Goal: Information Seeking & Learning: Learn about a topic

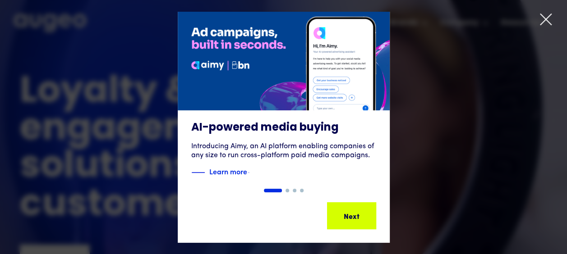
click at [543, 15] on icon at bounding box center [546, 20] width 14 height 14
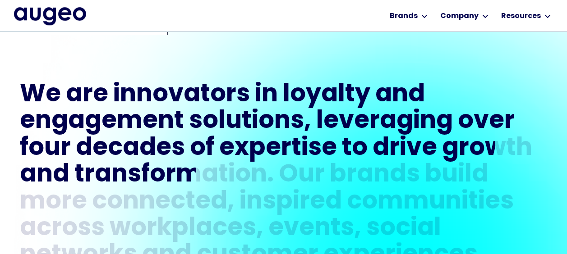
scroll to position [364, 0]
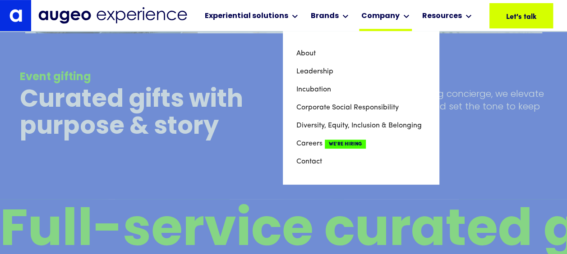
scroll to position [3547, 0]
click at [302, 74] on link "Leadership" at bounding box center [360, 72] width 129 height 18
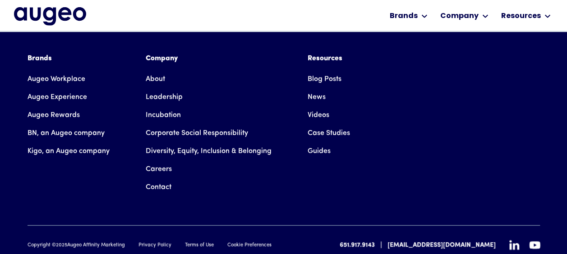
scroll to position [1409, 0]
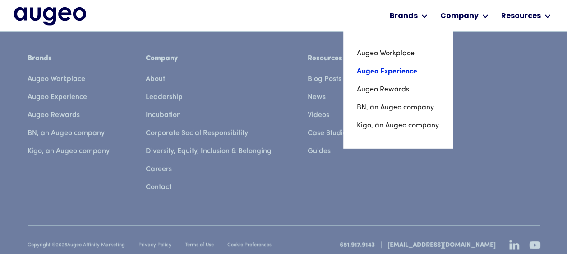
click at [392, 73] on link "Augeo Experience" at bounding box center [398, 72] width 82 height 18
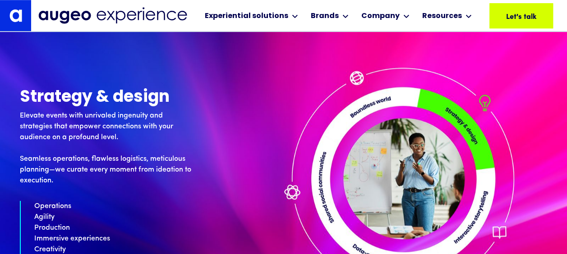
scroll to position [2047, 0]
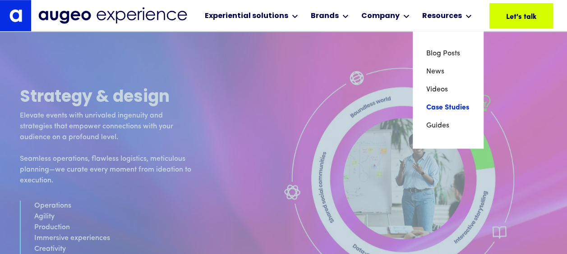
click at [457, 105] on link "Case Studies" at bounding box center [447, 108] width 43 height 18
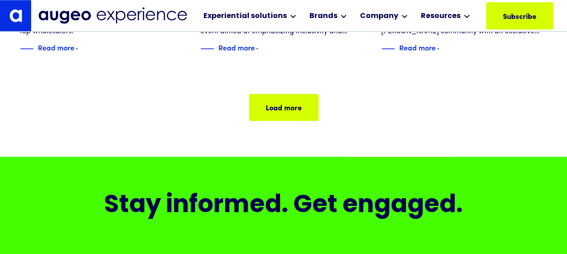
scroll to position [545, 0]
